Goal: Task Accomplishment & Management: Manage account settings

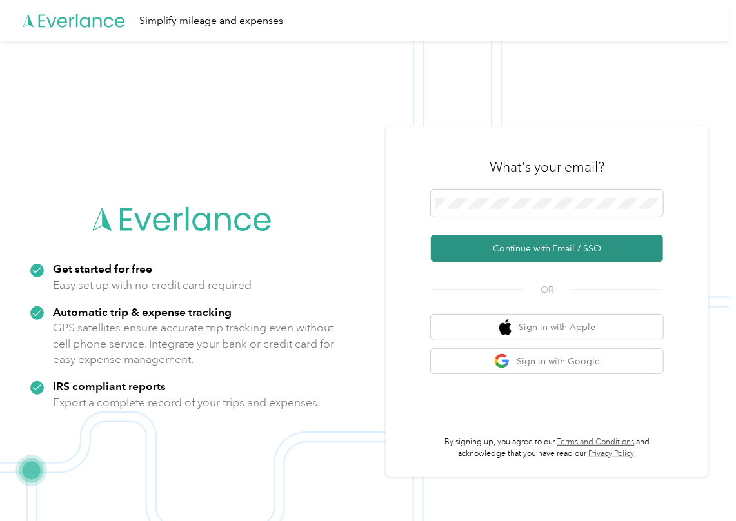
click at [458, 248] on button "Continue with Email / SSO" at bounding box center [547, 248] width 232 height 27
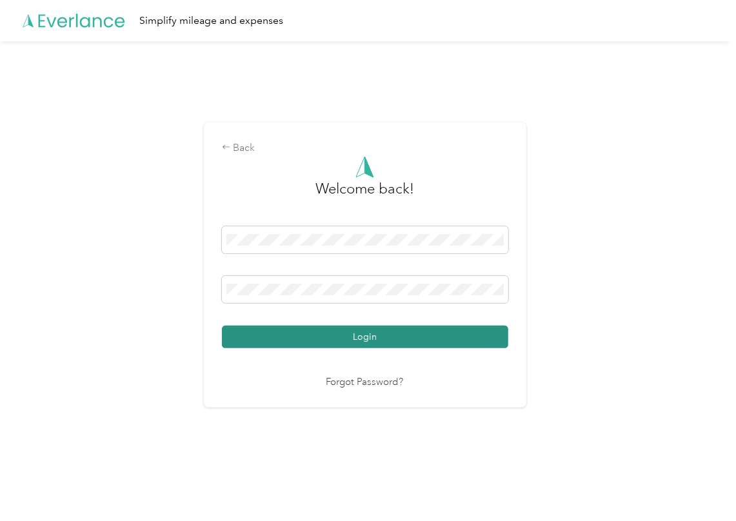
click at [267, 333] on button "Login" at bounding box center [365, 337] width 286 height 23
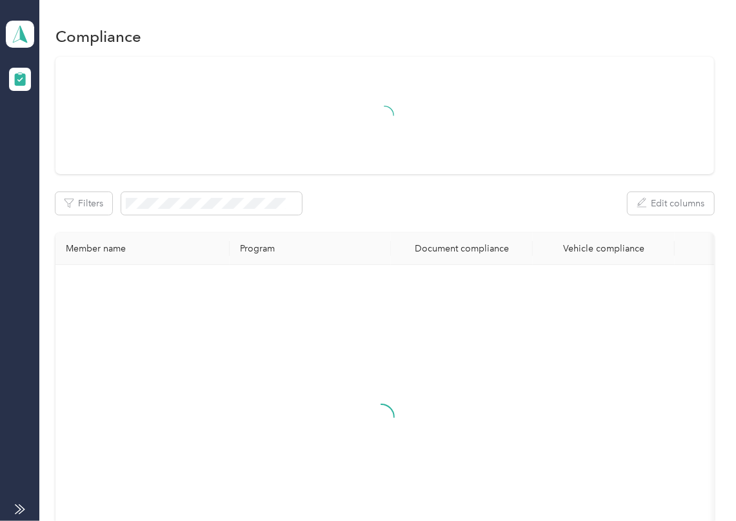
click at [393, 197] on div "Filters Edit columns" at bounding box center [384, 203] width 659 height 23
click at [21, 37] on polygon at bounding box center [23, 33] width 7 height 17
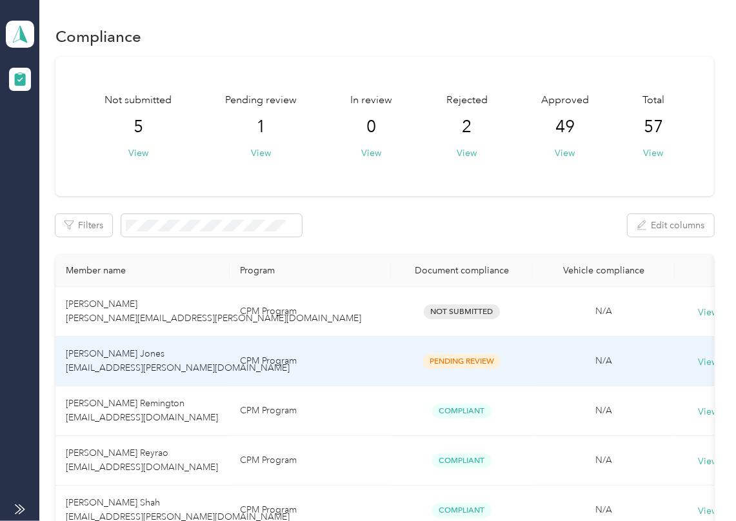
click at [145, 355] on td "[PERSON_NAME] Jones [EMAIL_ADDRESS][PERSON_NAME][DOMAIN_NAME]" at bounding box center [142, 362] width 174 height 50
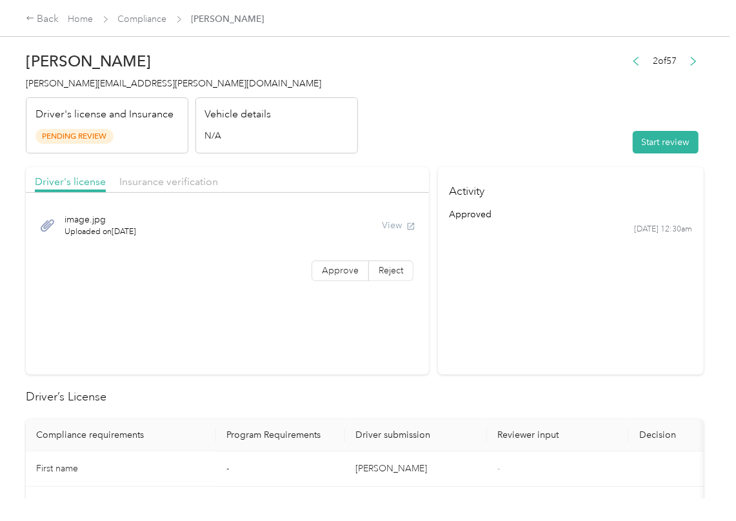
click at [503, 344] on section "Activity approved [DATE] 12:30am" at bounding box center [571, 271] width 266 height 208
click at [659, 142] on button "Start review" at bounding box center [666, 142] width 66 height 23
click at [467, 119] on header "[PERSON_NAME] Jones [EMAIL_ADDRESS][PERSON_NAME][DOMAIN_NAME] Driver's license …" at bounding box center [365, 99] width 678 height 108
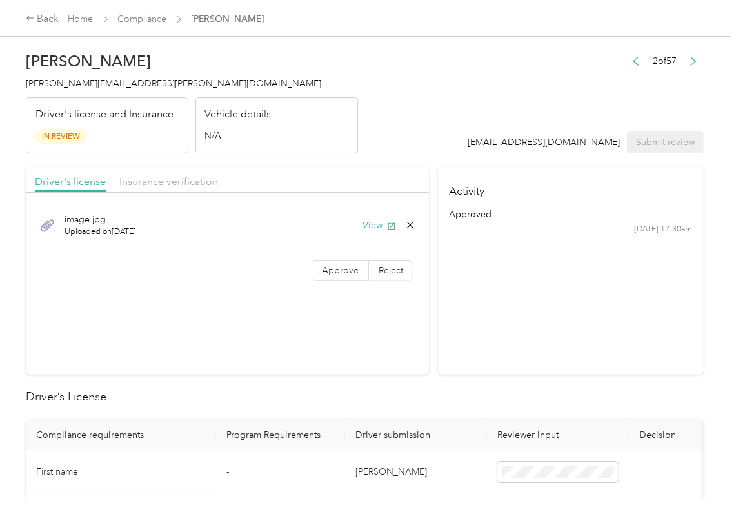
click at [332, 285] on div "image.jpg Uploaded on [DATE] View Approve Reject" at bounding box center [227, 244] width 403 height 91
click at [326, 272] on span "Approve" at bounding box center [340, 270] width 37 height 11
click at [367, 219] on button "View" at bounding box center [380, 226] width 34 height 14
click at [388, 173] on div "Driver's license Insurance verification" at bounding box center [227, 180] width 403 height 26
click at [163, 182] on span "Insurance verification" at bounding box center [168, 181] width 99 height 12
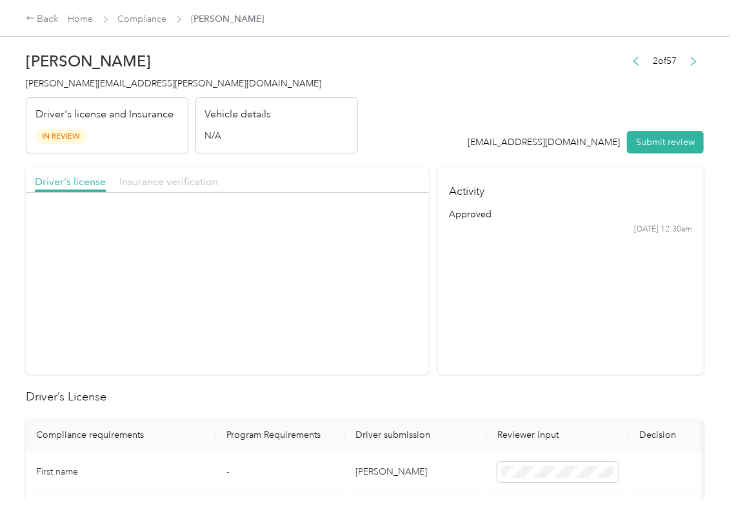
click at [163, 182] on span "Insurance verification" at bounding box center [168, 181] width 99 height 12
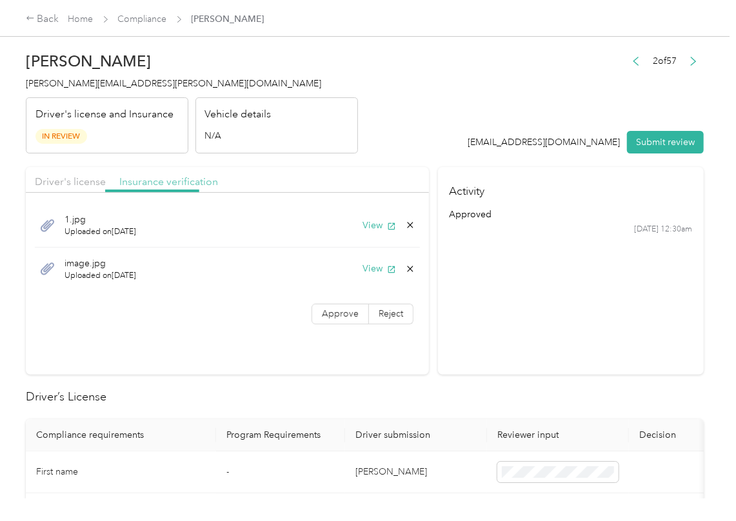
click at [163, 182] on span "Insurance verification" at bounding box center [168, 181] width 99 height 12
click at [378, 228] on button "View" at bounding box center [380, 226] width 34 height 14
drag, startPoint x: 372, startPoint y: 269, endPoint x: 367, endPoint y: 290, distance: 21.8
click at [372, 269] on button "View" at bounding box center [380, 269] width 34 height 14
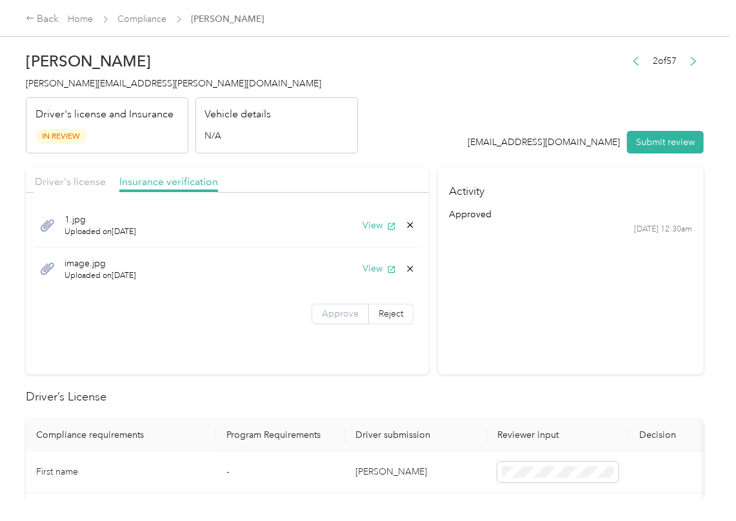
click at [344, 306] on label "Approve" at bounding box center [340, 314] width 57 height 21
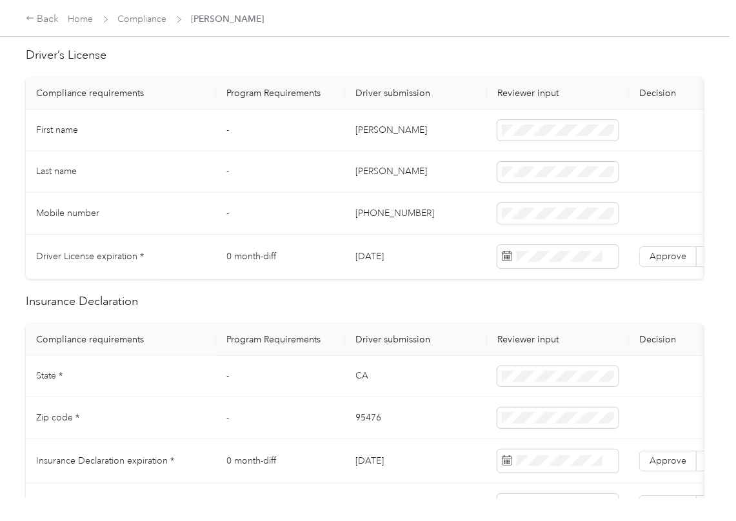
scroll to position [344, 0]
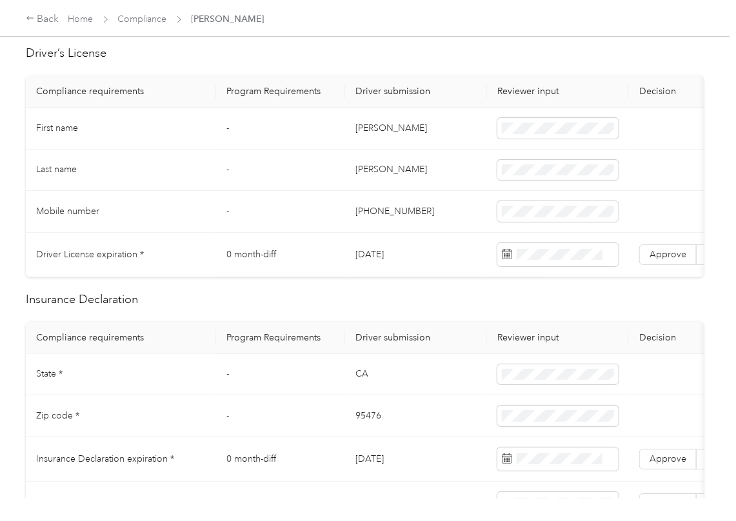
click at [384, 256] on td "[DATE]" at bounding box center [416, 255] width 142 height 45
copy td "[DATE]"
click at [681, 260] on span "Approve" at bounding box center [668, 254] width 37 height 11
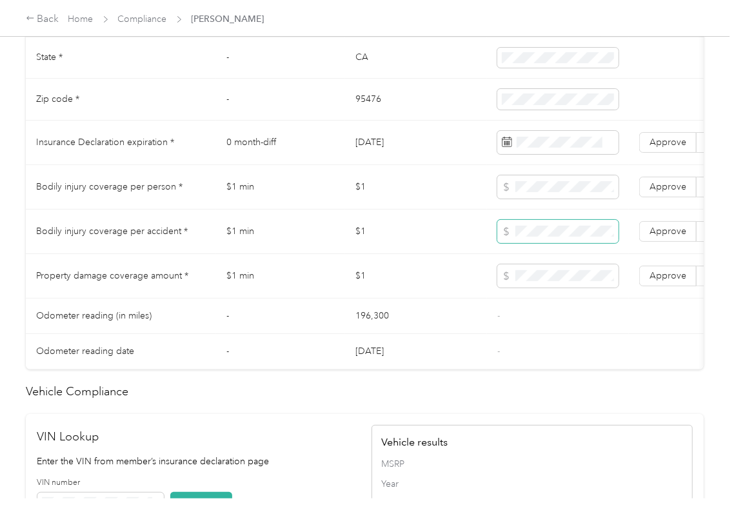
scroll to position [688, 0]
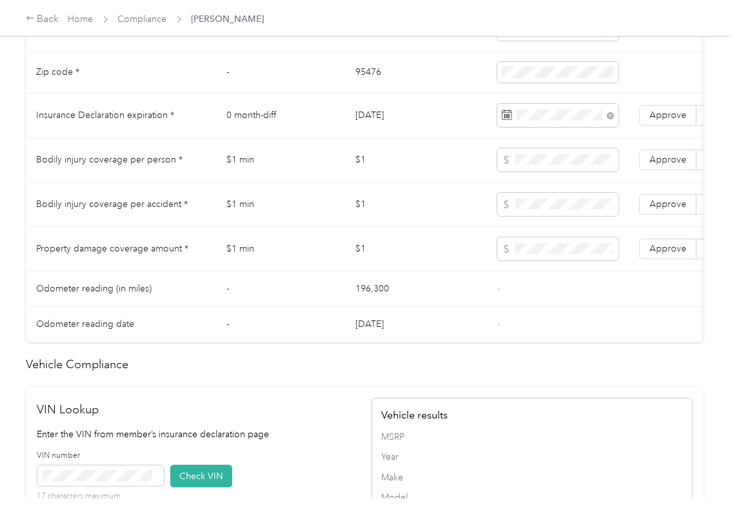
click at [421, 227] on td "$1" at bounding box center [416, 205] width 142 height 45
click at [655, 121] on span "Approve" at bounding box center [668, 115] width 37 height 11
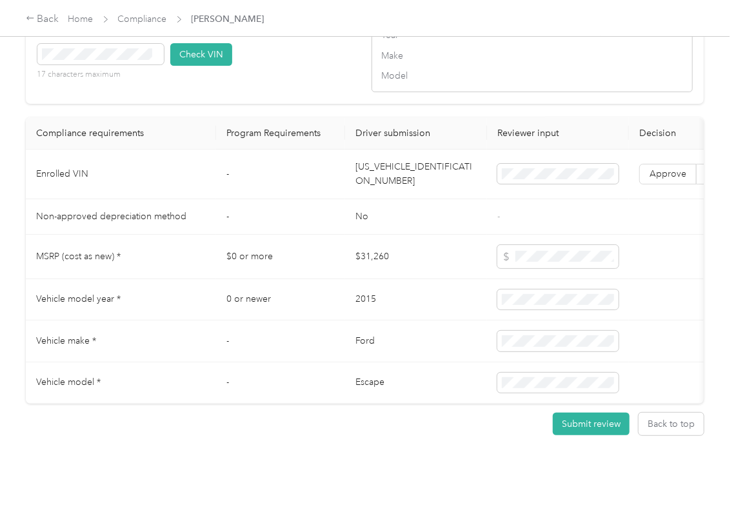
click at [401, 199] on td "[US_VEHICLE_IDENTIFICATION_NUMBER]" at bounding box center [416, 175] width 142 height 50
copy td "[US_VEHICLE_IDENTIFICATION_NUMBER]"
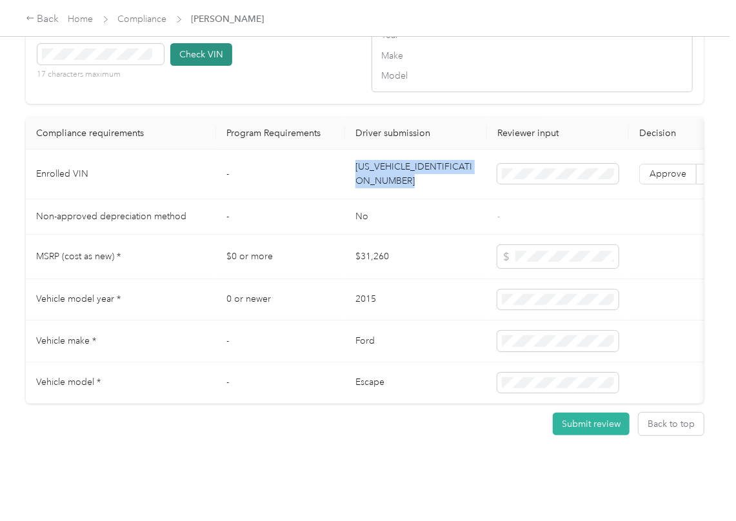
drag, startPoint x: 318, startPoint y: 81, endPoint x: 172, endPoint y: 81, distance: 146.4
click at [318, 81] on div "VIN number 17 characters maximum Check VIN" at bounding box center [197, 58] width 321 height 61
click at [197, 66] on button "Check VIN" at bounding box center [201, 54] width 62 height 23
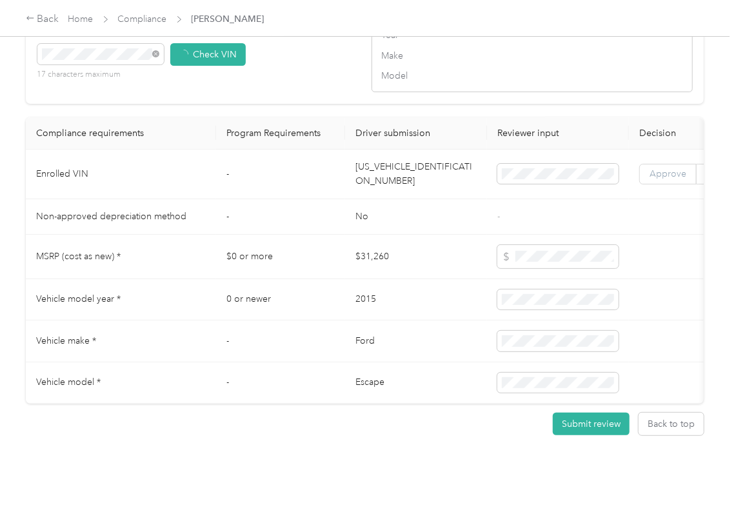
click at [659, 185] on label "Approve" at bounding box center [667, 174] width 57 height 21
click at [306, 305] on td "0 or newer" at bounding box center [280, 300] width 129 height 42
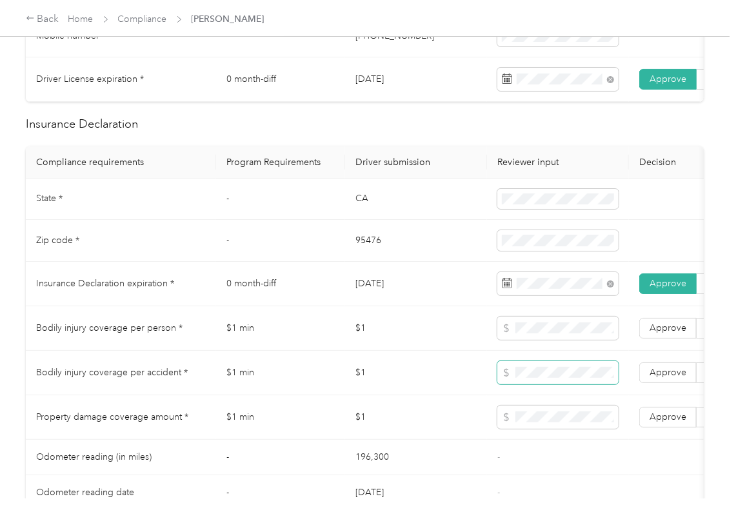
scroll to position [604, 0]
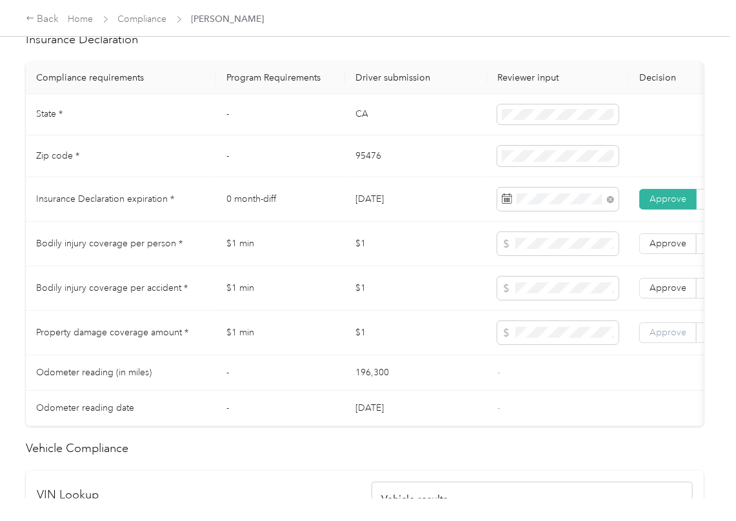
click at [679, 338] on span "Approve" at bounding box center [668, 332] width 37 height 11
drag, startPoint x: 674, startPoint y: 301, endPoint x: 677, endPoint y: 266, distance: 34.3
click at [674, 294] on span "Approve" at bounding box center [668, 288] width 37 height 11
click at [677, 254] on label "Approve" at bounding box center [667, 244] width 57 height 21
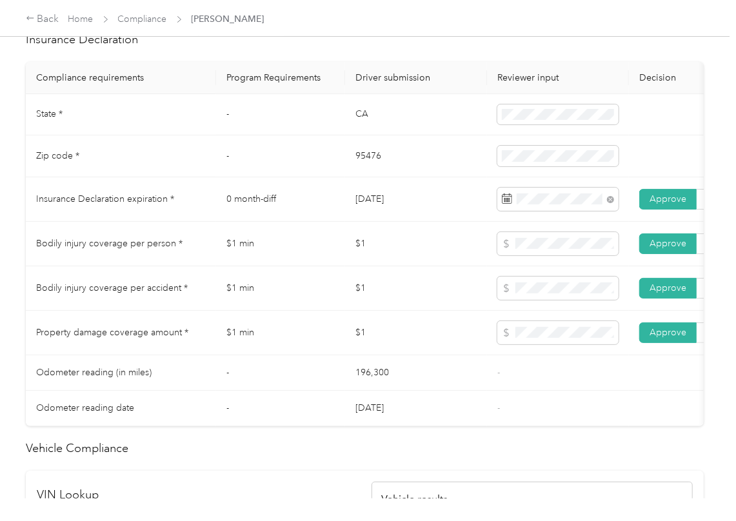
click at [359, 136] on td "CA" at bounding box center [416, 115] width 142 height 42
copy td "CA"
click at [529, 125] on span at bounding box center [557, 115] width 121 height 21
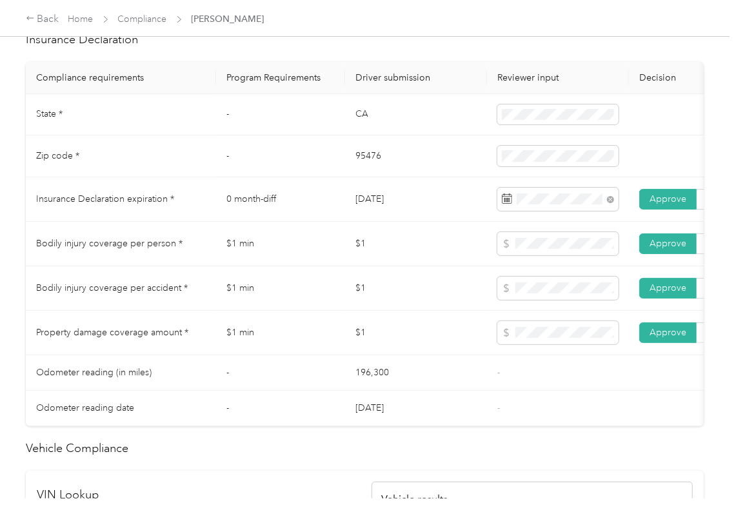
click at [383, 164] on td "95476" at bounding box center [416, 156] width 142 height 42
copy td "95476"
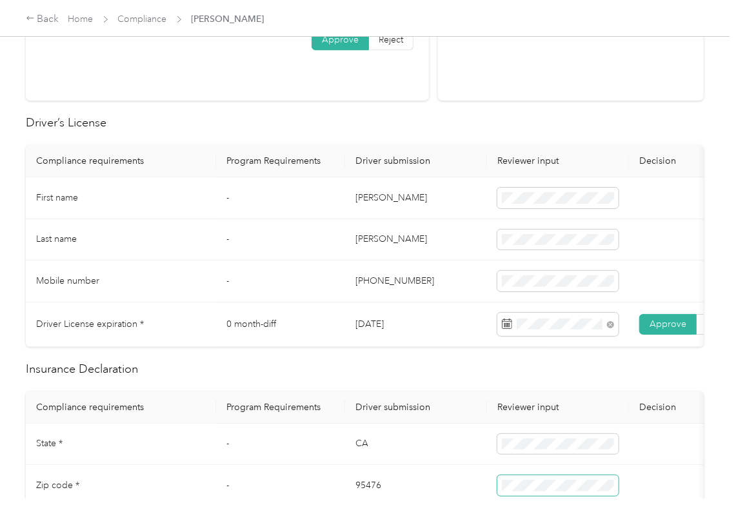
scroll to position [0, 0]
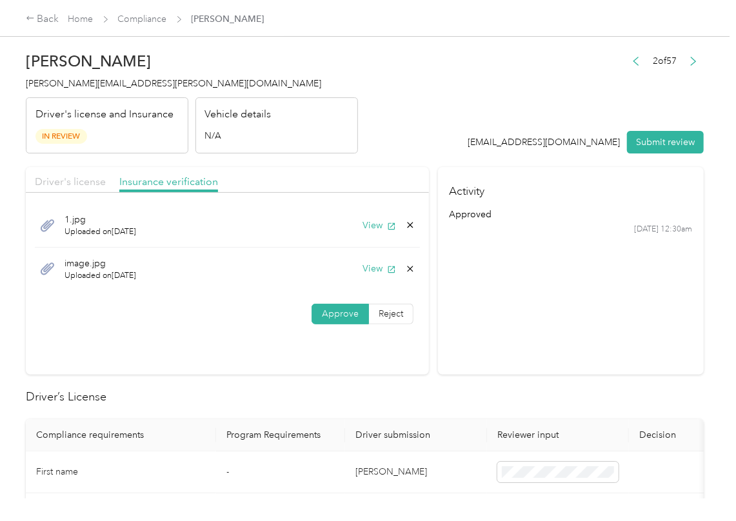
click at [65, 176] on span "Driver's license" at bounding box center [70, 181] width 71 height 12
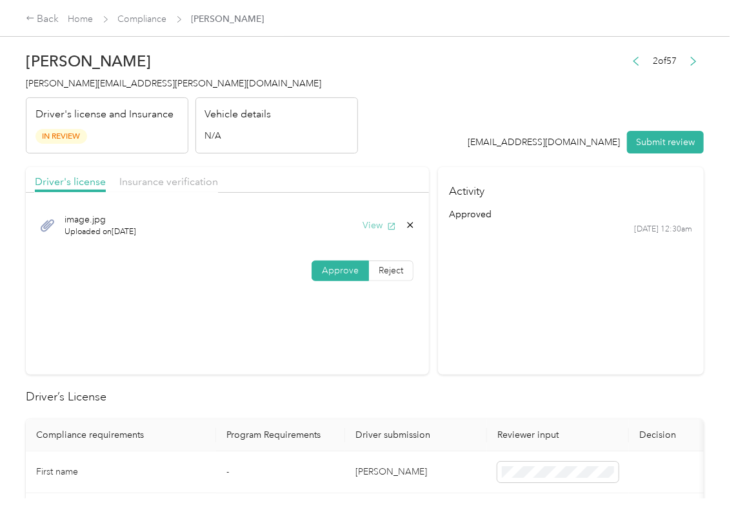
click at [387, 222] on icon "button" at bounding box center [391, 226] width 9 height 9
click at [178, 176] on span "Insurance verification" at bounding box center [168, 181] width 99 height 12
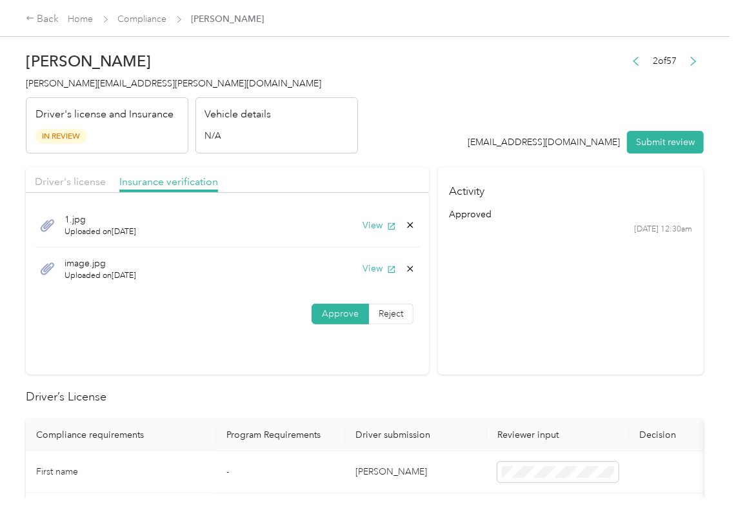
click at [408, 272] on icon at bounding box center [410, 269] width 10 height 10
click at [377, 277] on button "Yes" at bounding box center [373, 278] width 25 height 21
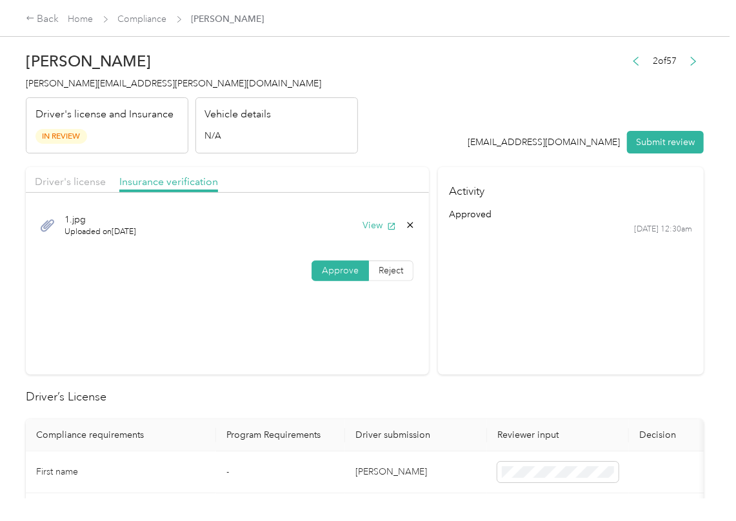
click at [654, 143] on button "Submit review" at bounding box center [665, 142] width 77 height 23
click at [109, 86] on span "[PERSON_NAME][EMAIL_ADDRESS][PERSON_NAME][DOMAIN_NAME]" at bounding box center [173, 83] width 295 height 11
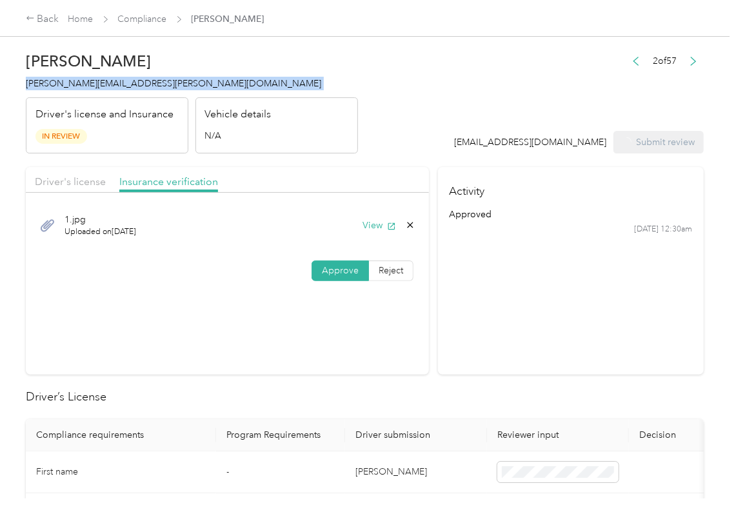
click at [109, 86] on span "[PERSON_NAME][EMAIL_ADDRESS][PERSON_NAME][DOMAIN_NAME]" at bounding box center [173, 83] width 295 height 11
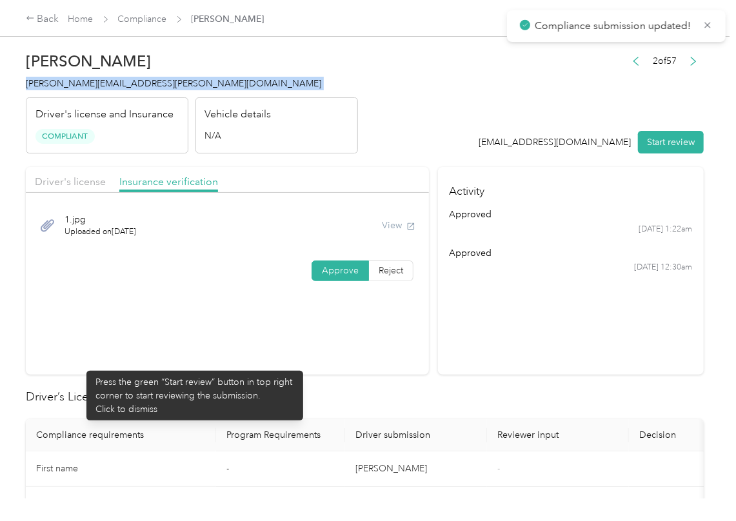
copy span "[PERSON_NAME][EMAIL_ADDRESS][PERSON_NAME][DOMAIN_NAME]"
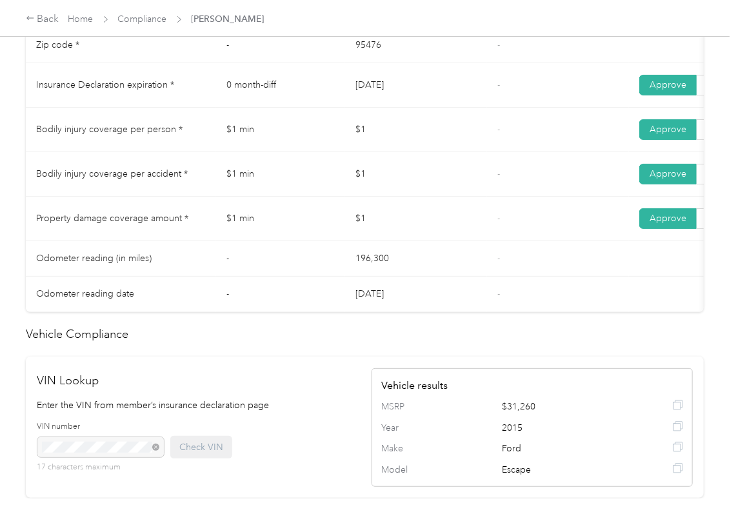
scroll to position [688, 0]
click at [454, 152] on td "$1" at bounding box center [416, 129] width 142 height 45
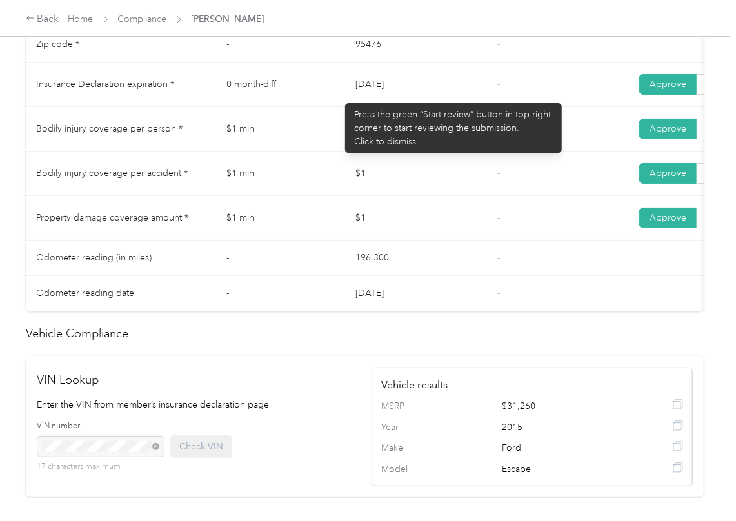
drag, startPoint x: 339, startPoint y: 97, endPoint x: 448, endPoint y: 114, distance: 110.4
click at [473, 98] on tr "Insurance Declaration expiration * 0 month-diff [DATE] - Approve Reject" at bounding box center [481, 85] width 910 height 45
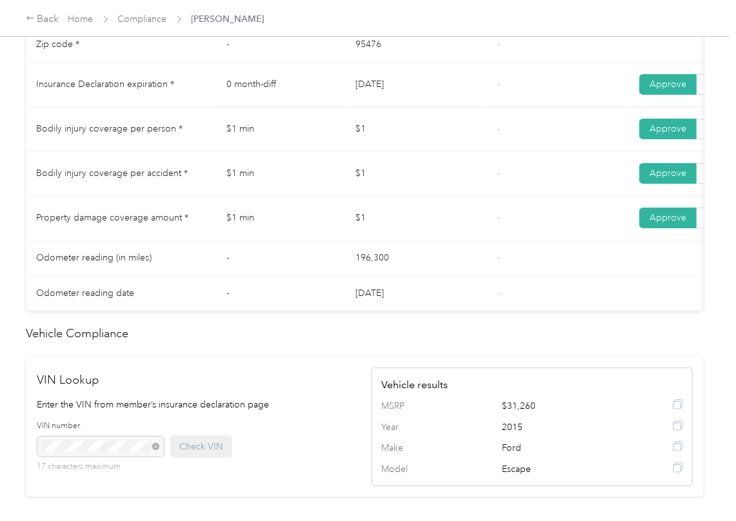
drag, startPoint x: 401, startPoint y: 145, endPoint x: 372, endPoint y: 152, distance: 30.0
click at [401, 145] on td "$1" at bounding box center [416, 129] width 142 height 45
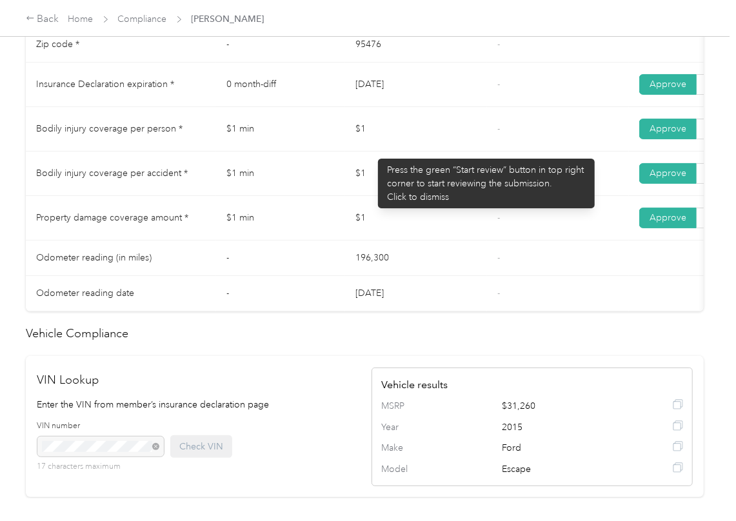
drag, startPoint x: 372, startPoint y: 152, endPoint x: 404, endPoint y: 200, distance: 57.6
click at [390, 171] on tbody "State * - [US_STATE] - Zip code * - 95476 - Insurance Declaration expiration * …" at bounding box center [481, 152] width 910 height 320
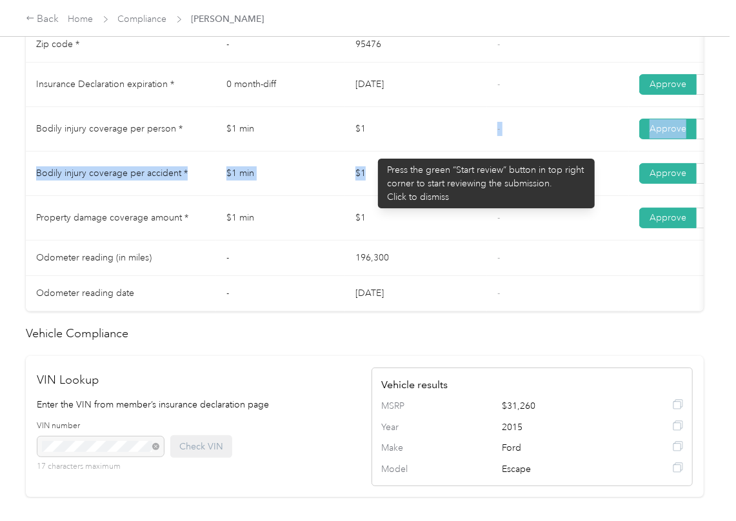
click at [404, 196] on td "$1" at bounding box center [416, 174] width 142 height 45
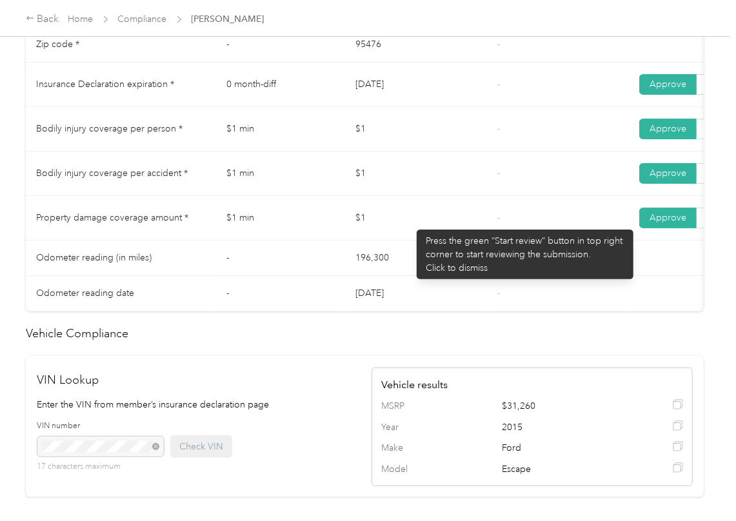
click at [412, 227] on td "$1" at bounding box center [416, 218] width 142 height 45
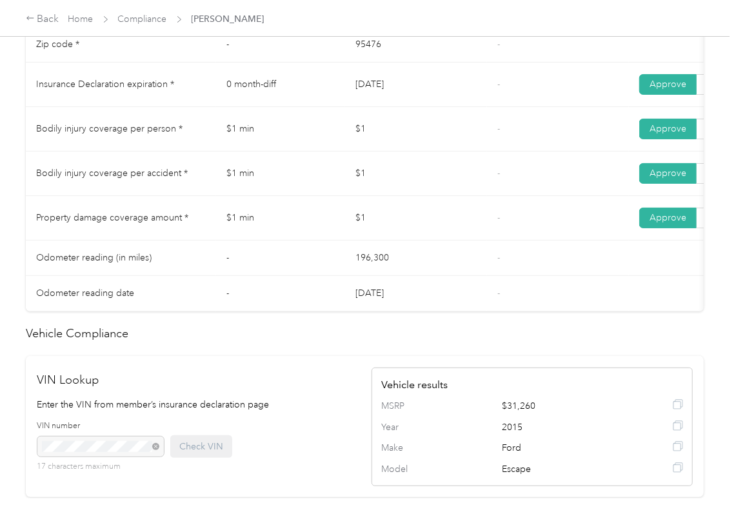
click at [449, 152] on td "$1" at bounding box center [416, 129] width 142 height 45
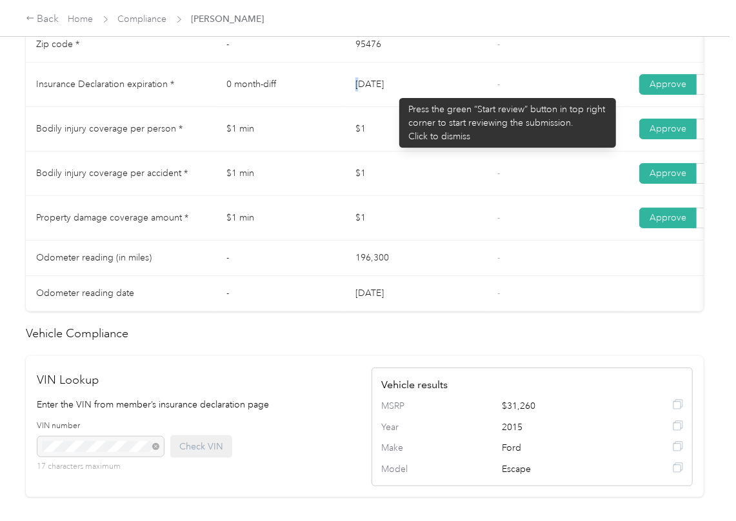
drag, startPoint x: 393, startPoint y: 92, endPoint x: 410, endPoint y: 115, distance: 29.0
click at [410, 92] on td "[DATE]" at bounding box center [416, 85] width 142 height 45
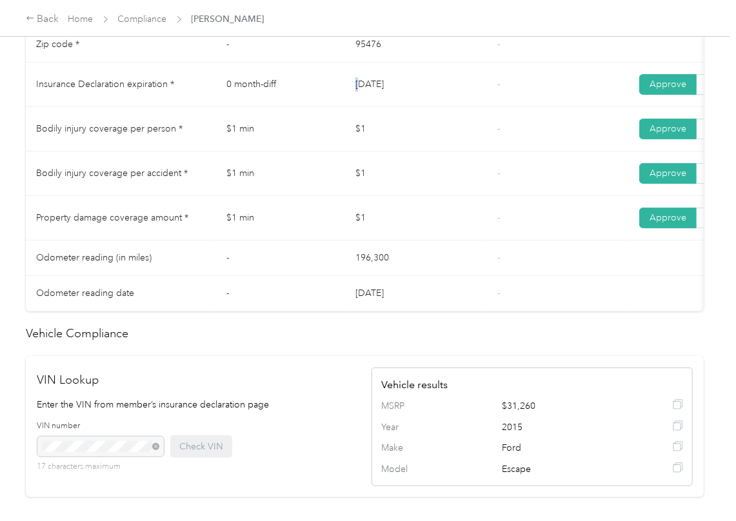
click at [410, 107] on td "[DATE]" at bounding box center [416, 85] width 142 height 45
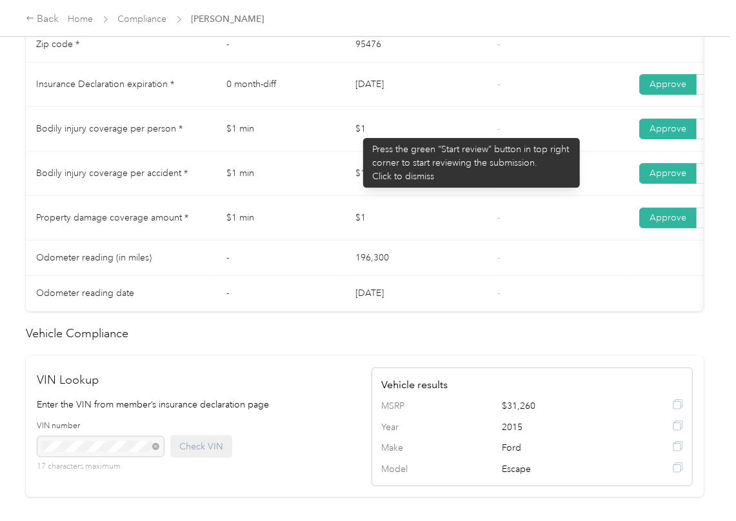
click at [357, 132] on td "$1" at bounding box center [416, 129] width 142 height 45
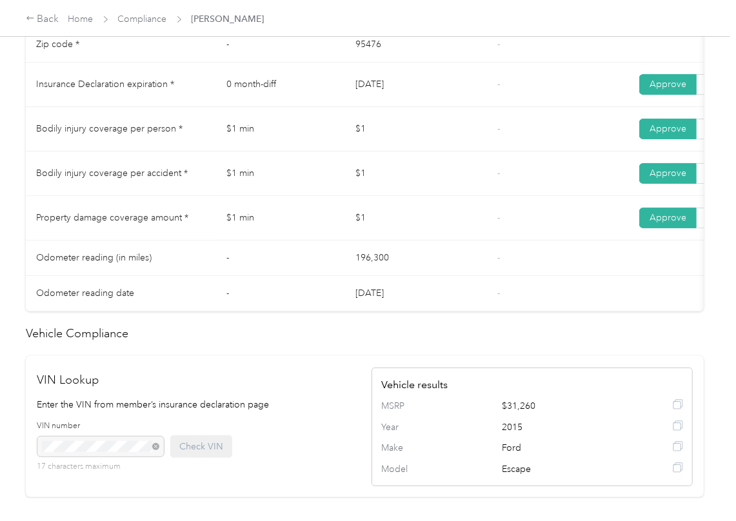
click at [366, 220] on td "$1" at bounding box center [416, 218] width 142 height 45
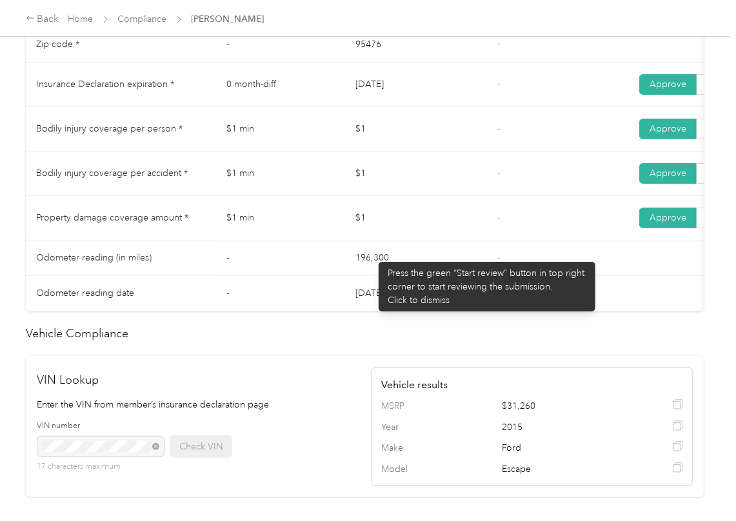
click at [372, 241] on td "$1" at bounding box center [416, 218] width 142 height 45
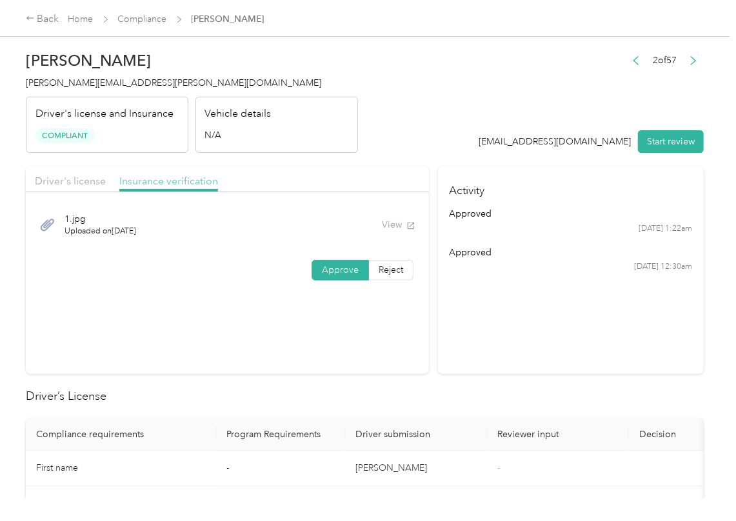
scroll to position [0, 0]
click at [126, 14] on link "Compliance" at bounding box center [142, 19] width 49 height 11
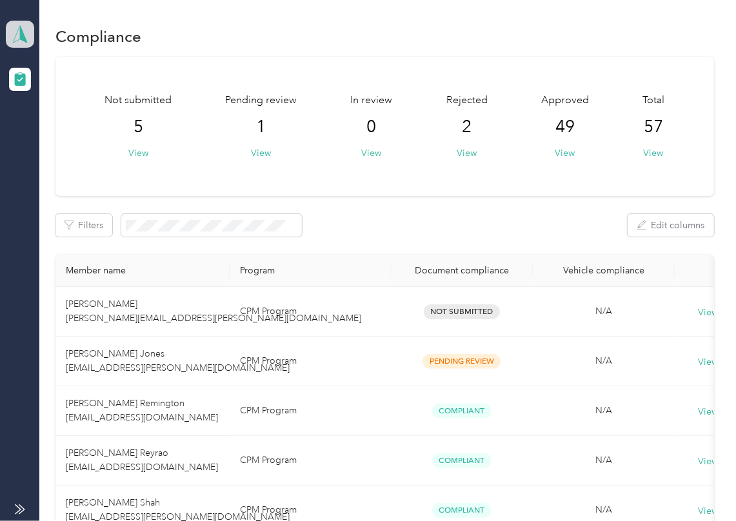
click at [14, 25] on icon at bounding box center [19, 34] width 19 height 18
click at [45, 125] on div "Log out" at bounding box center [142, 135] width 254 height 23
